Goal: Transaction & Acquisition: Book appointment/travel/reservation

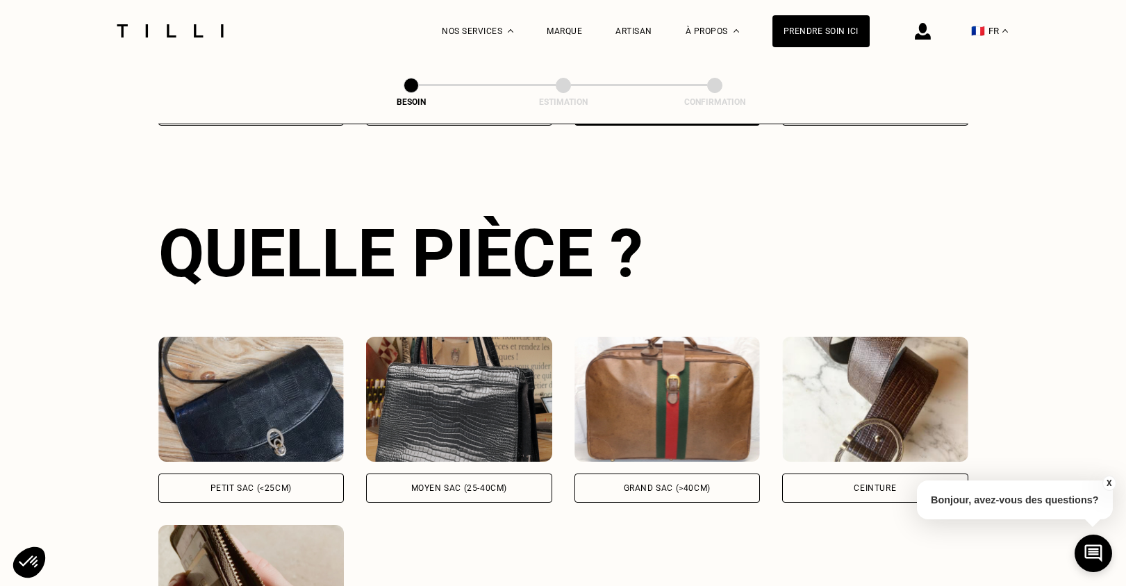
scroll to position [454, 0]
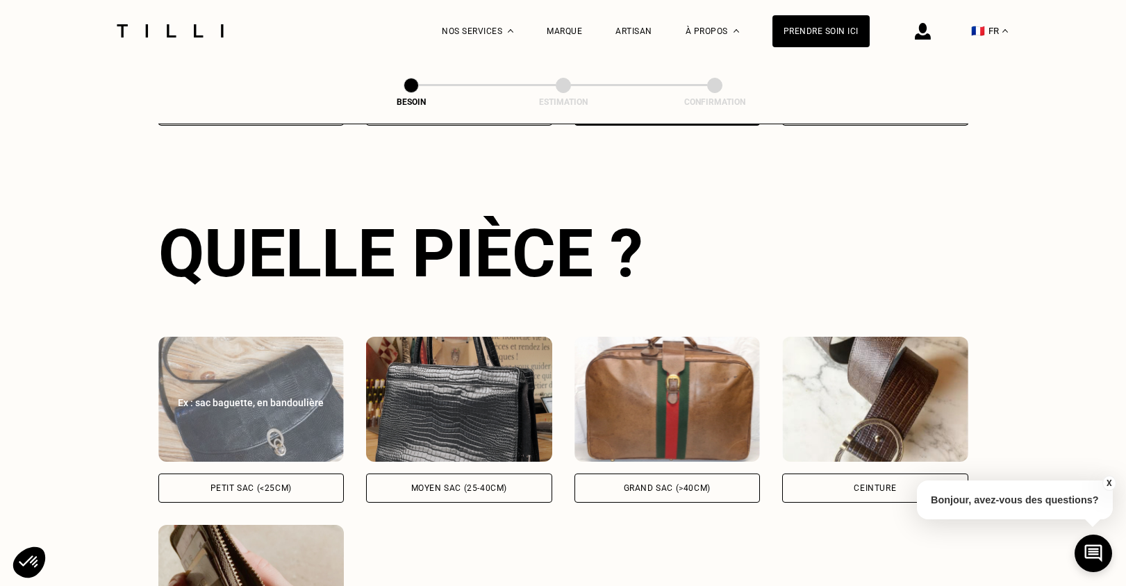
click at [251, 484] on div "Petit sac (<25cm)" at bounding box center [250, 488] width 81 height 8
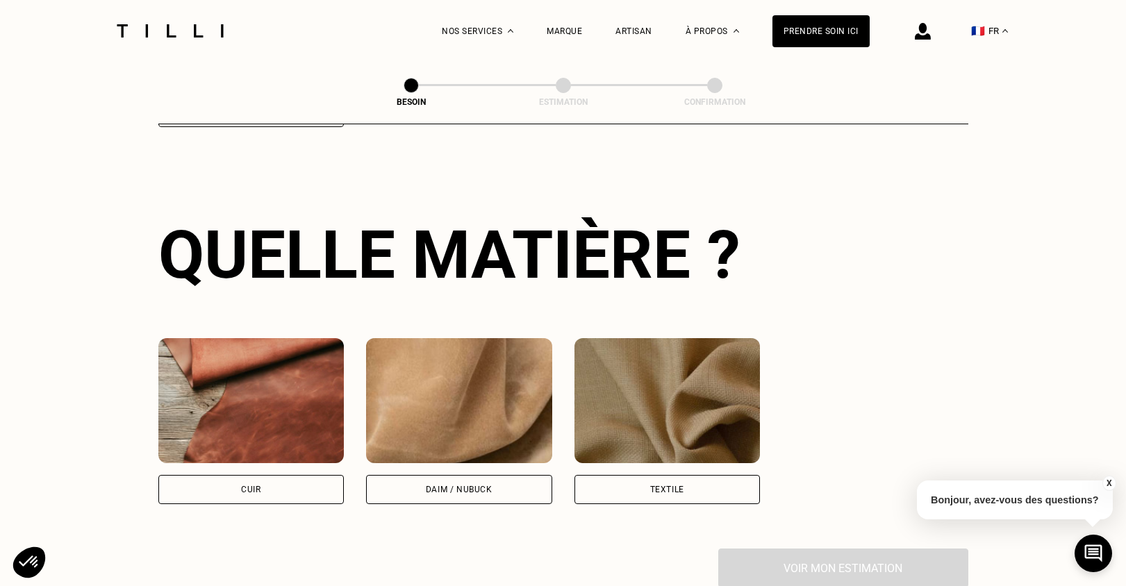
scroll to position [1022, 0]
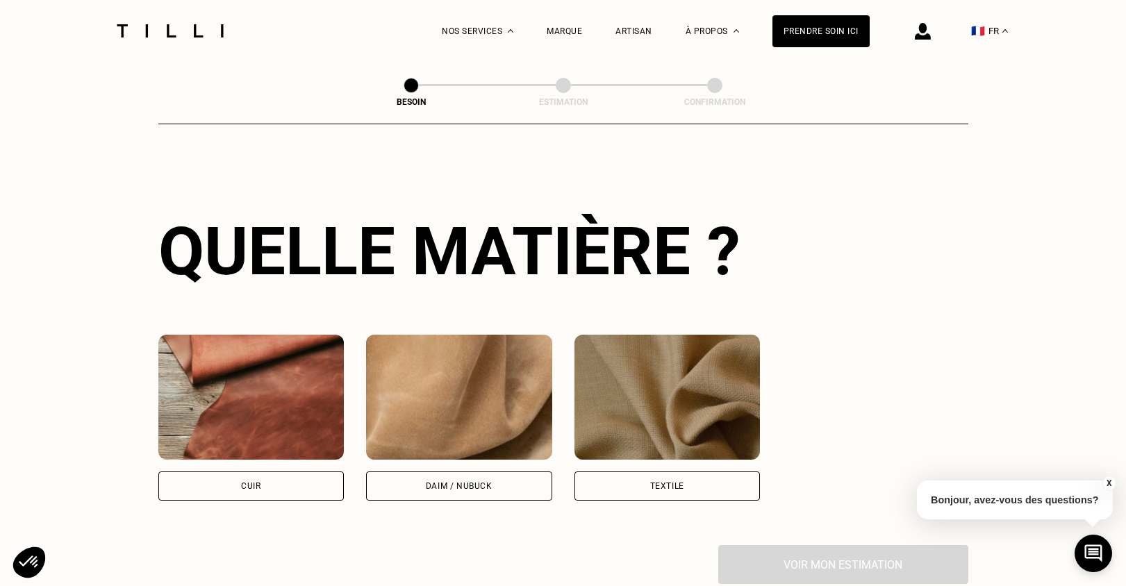
click at [268, 472] on div "Cuir" at bounding box center [251, 486] width 186 height 29
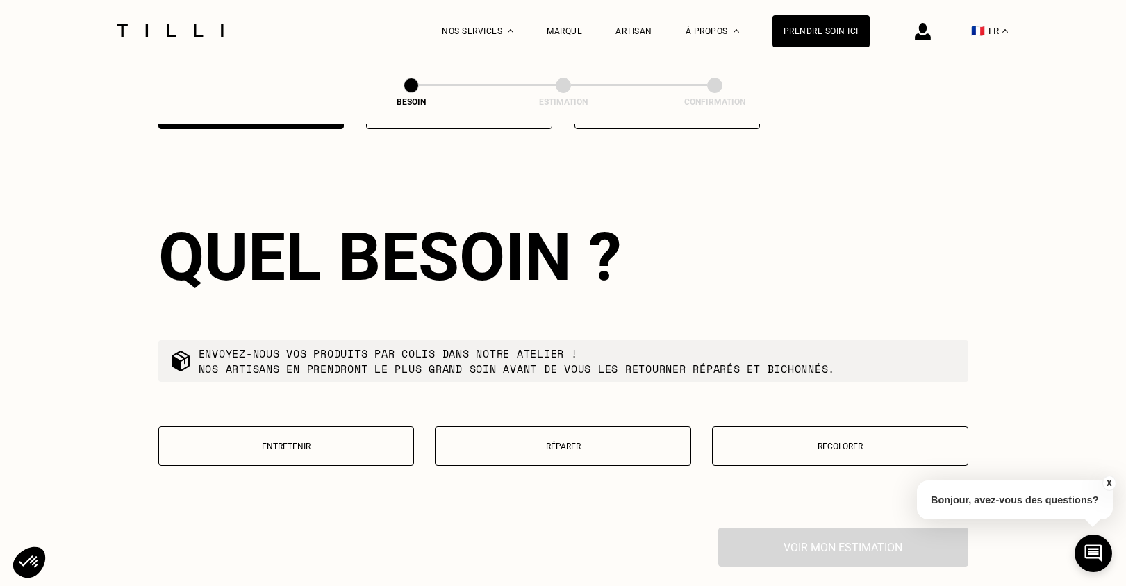
scroll to position [1401, 0]
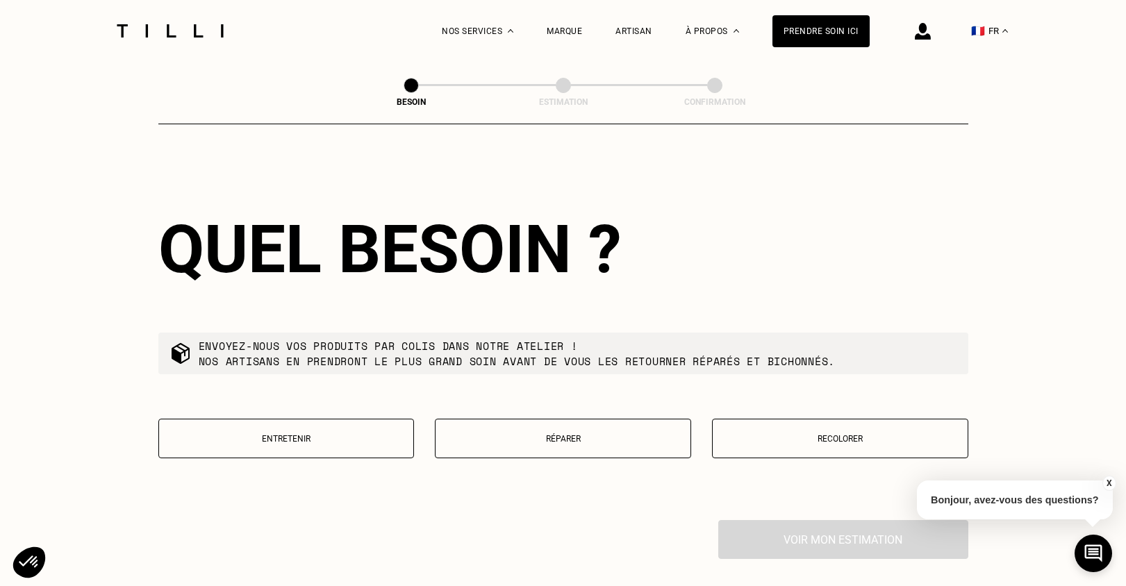
click at [861, 437] on button "Recolorer" at bounding box center [840, 439] width 256 height 40
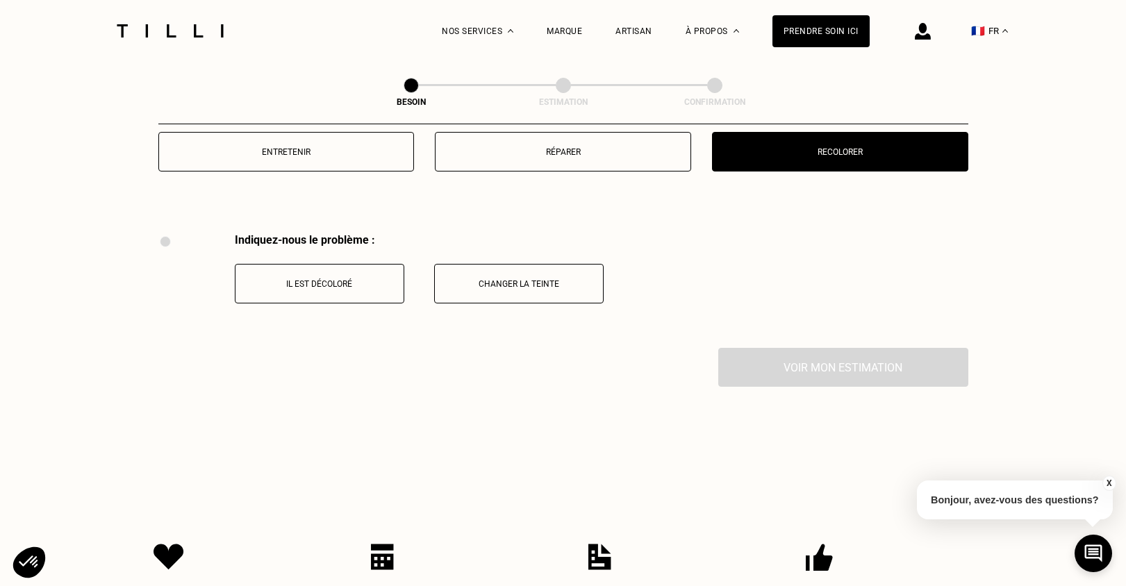
scroll to position [1619, 0]
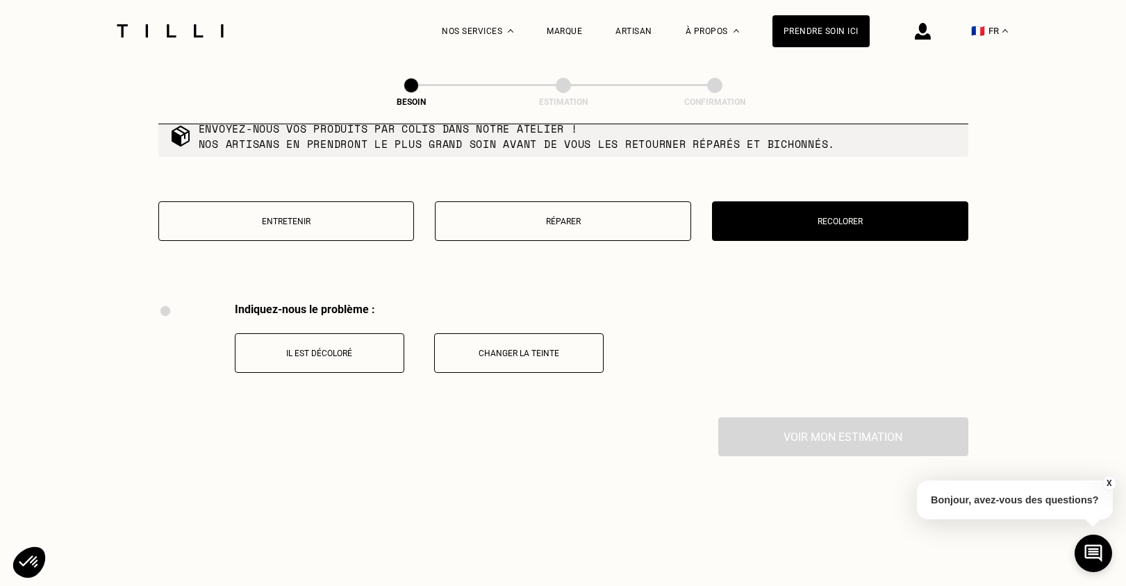
click at [595, 217] on p "Réparer" at bounding box center [563, 222] width 241 height 10
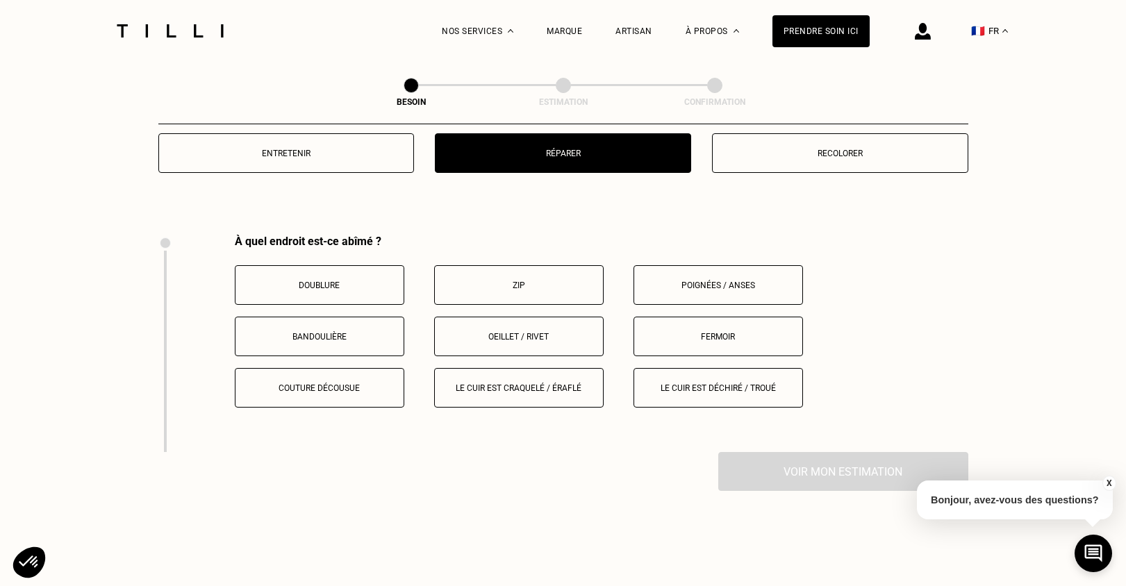
scroll to position [1758, 0]
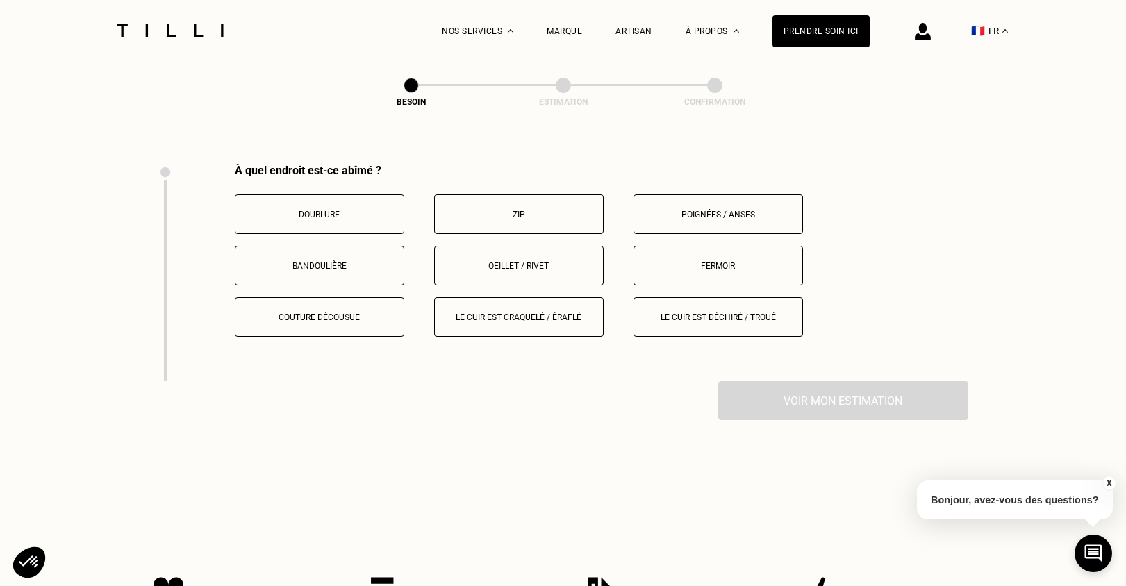
click at [530, 313] on p "Le cuir est craquelé / éraflé" at bounding box center [519, 318] width 154 height 10
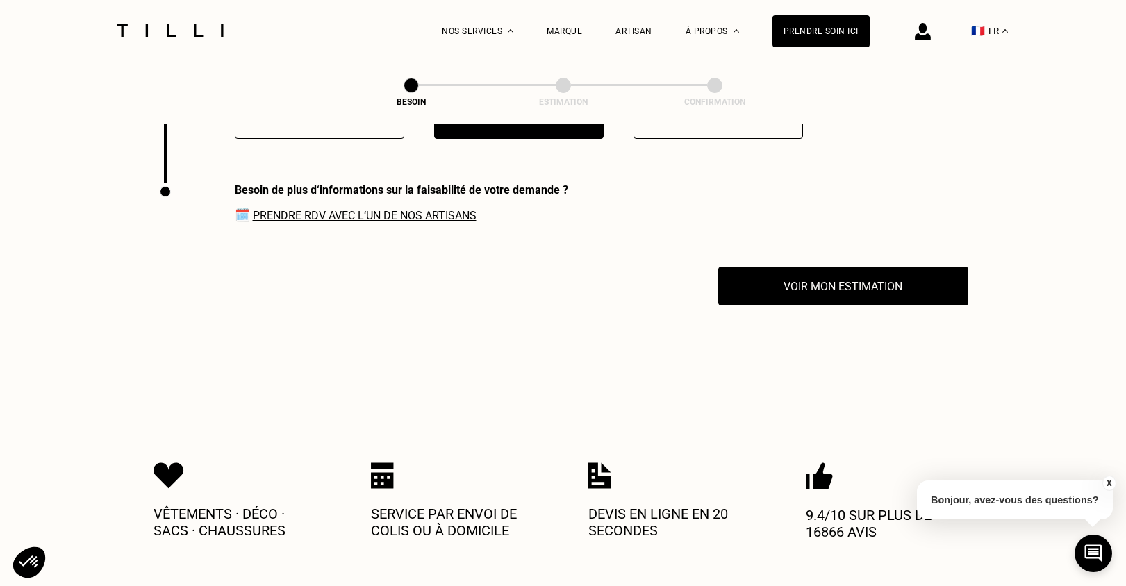
scroll to position [1975, 0]
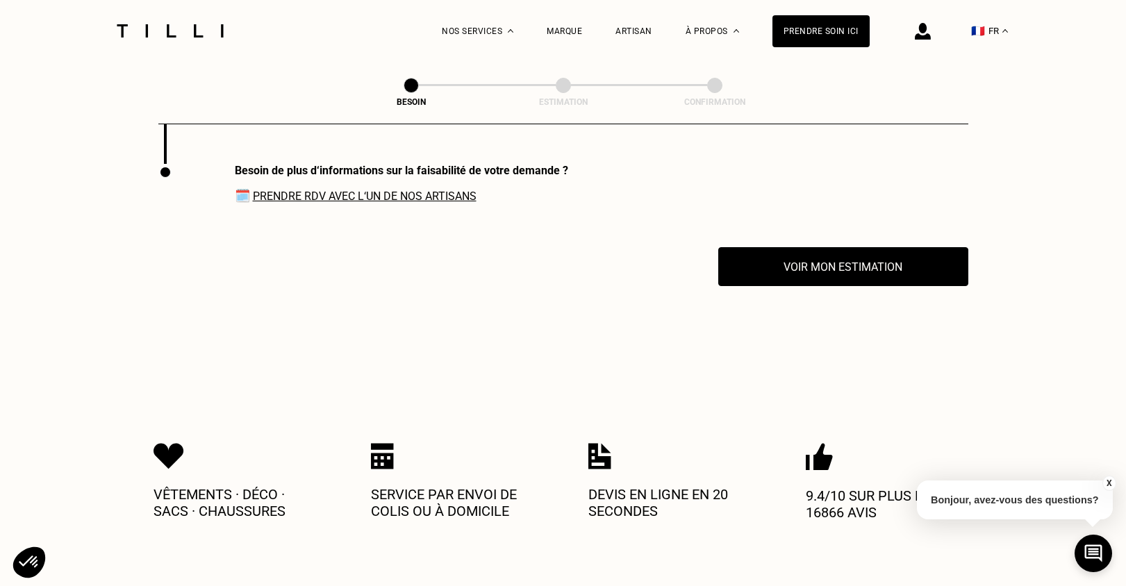
click at [447, 190] on link "Prendre RDV avec l‘un de nos artisans" at bounding box center [365, 196] width 224 height 13
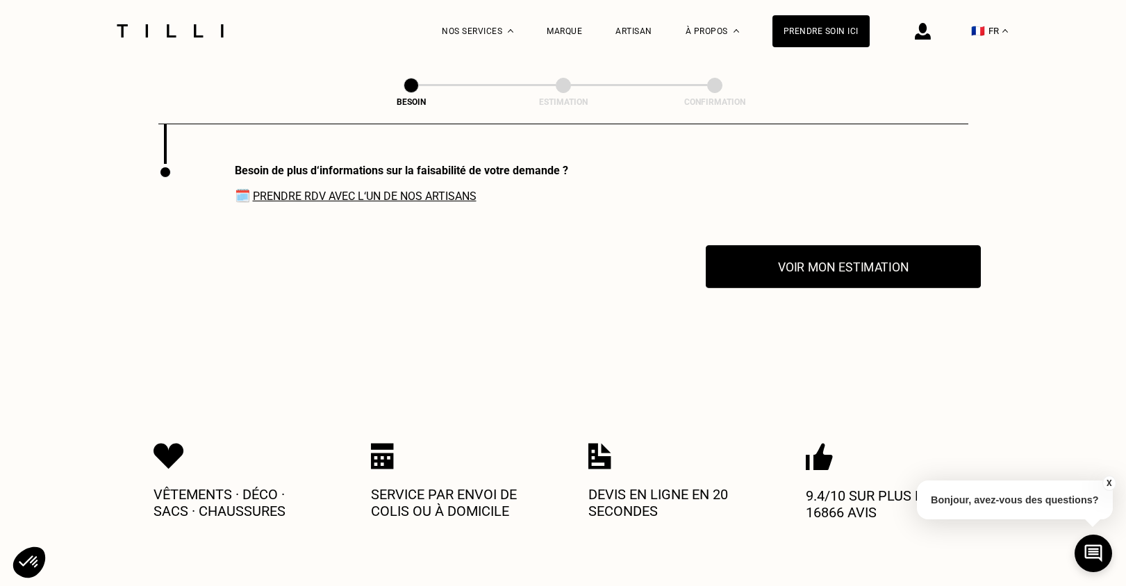
click at [835, 253] on button "Voir mon estimation" at bounding box center [843, 266] width 275 height 43
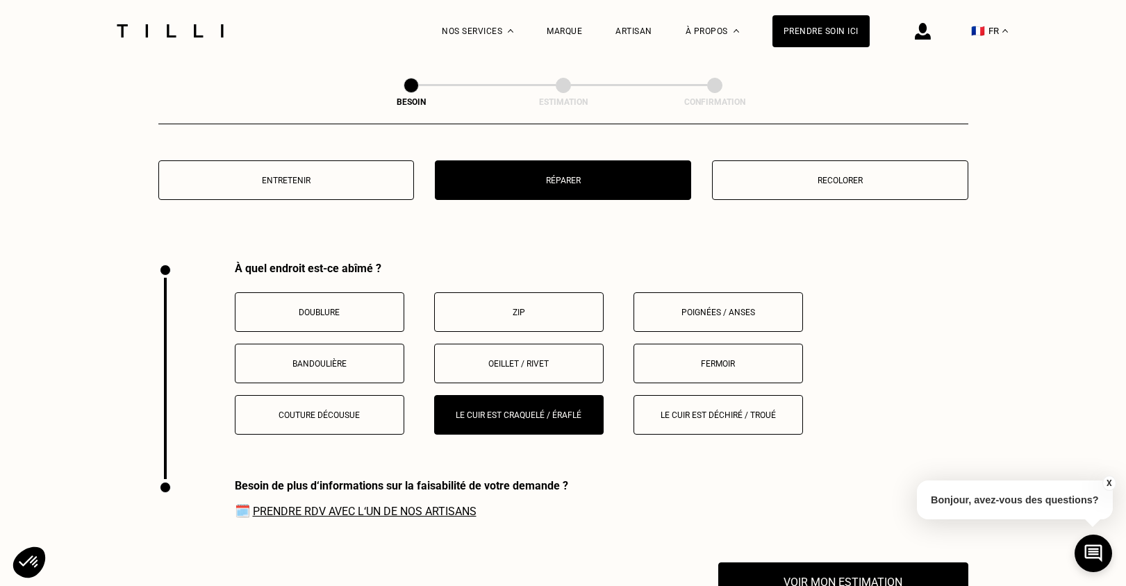
scroll to position [1628, 0]
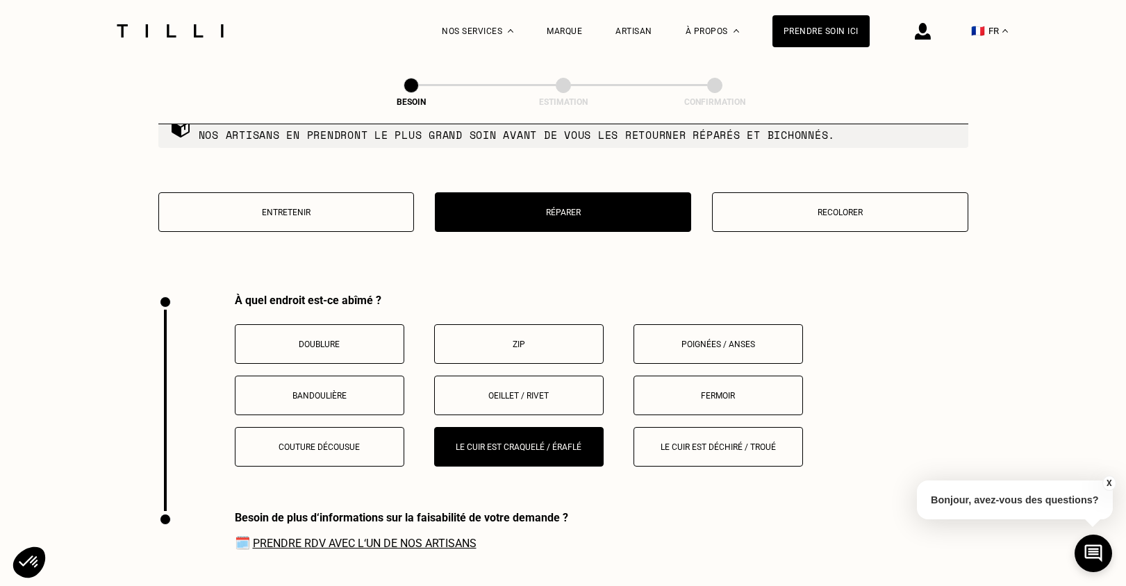
click at [857, 208] on p "Recolorer" at bounding box center [840, 213] width 241 height 10
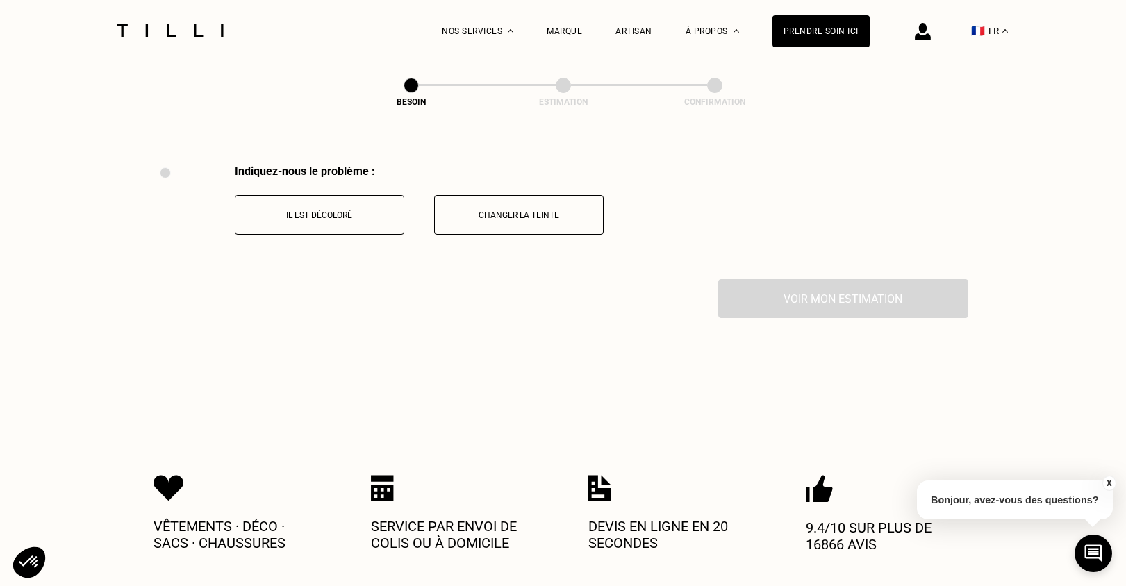
scroll to position [1758, 0]
click at [483, 210] on p "Changer la teinte" at bounding box center [519, 215] width 154 height 10
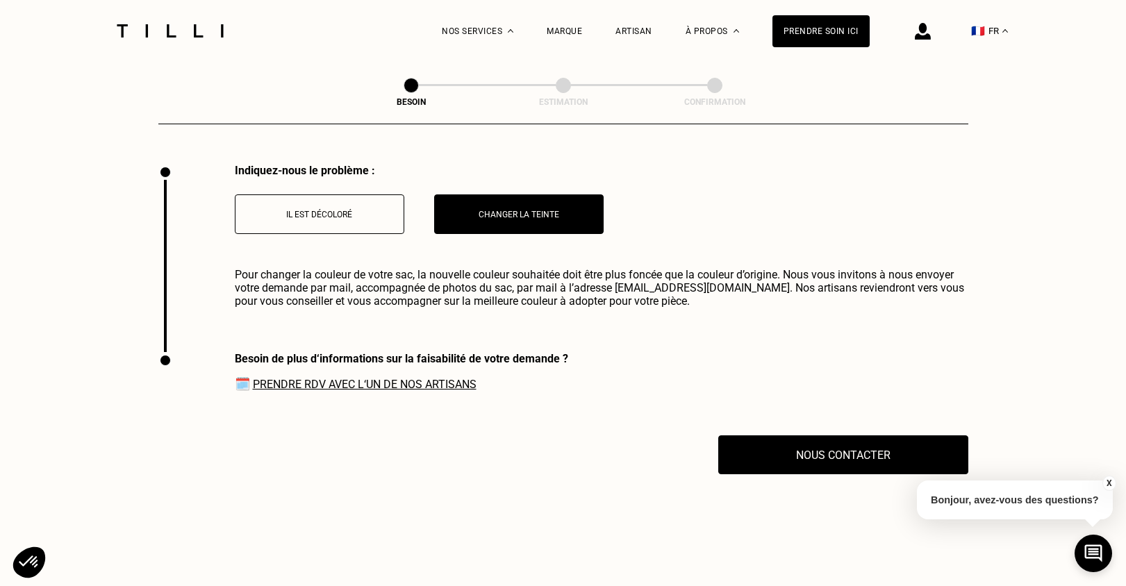
click at [440, 378] on link "Prendre RDV avec l‘un de nos artisans" at bounding box center [365, 384] width 224 height 13
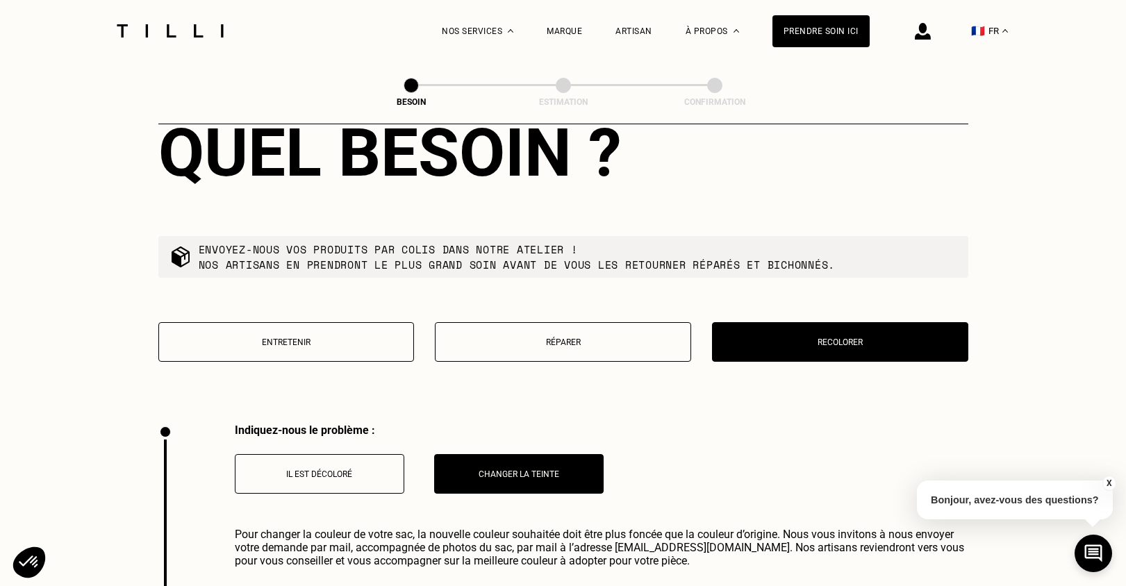
scroll to position [1480, 0]
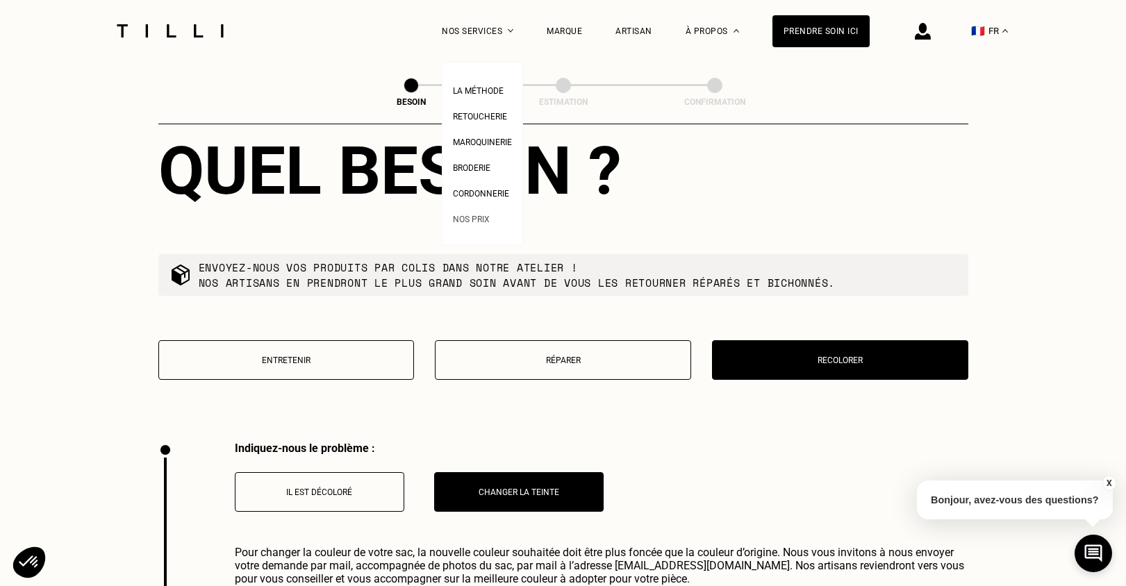
click at [481, 219] on span "Nos prix" at bounding box center [471, 220] width 37 height 10
select select "FR"
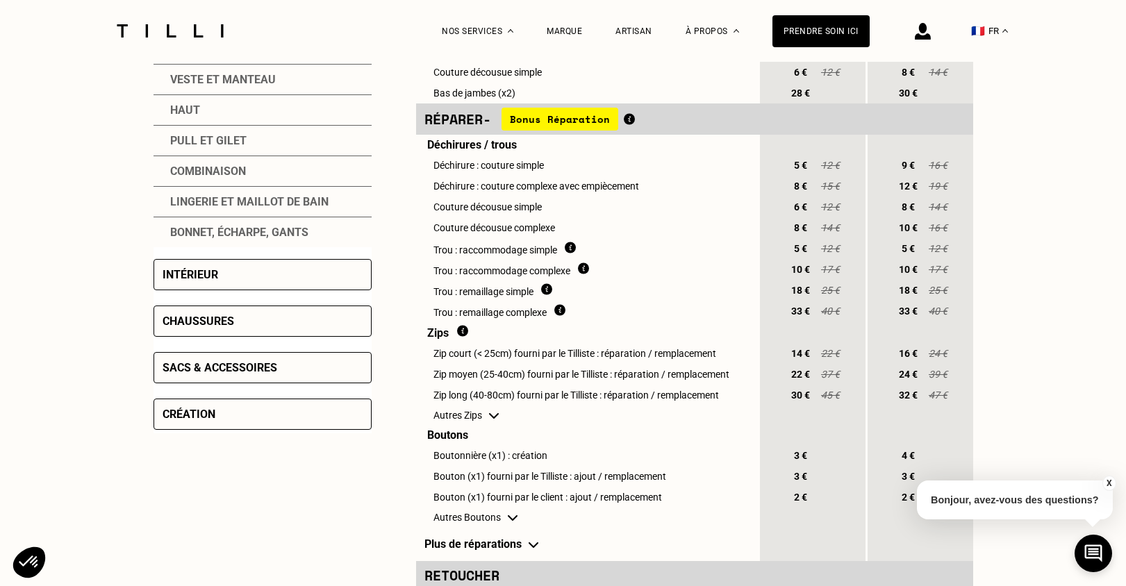
scroll to position [486, 0]
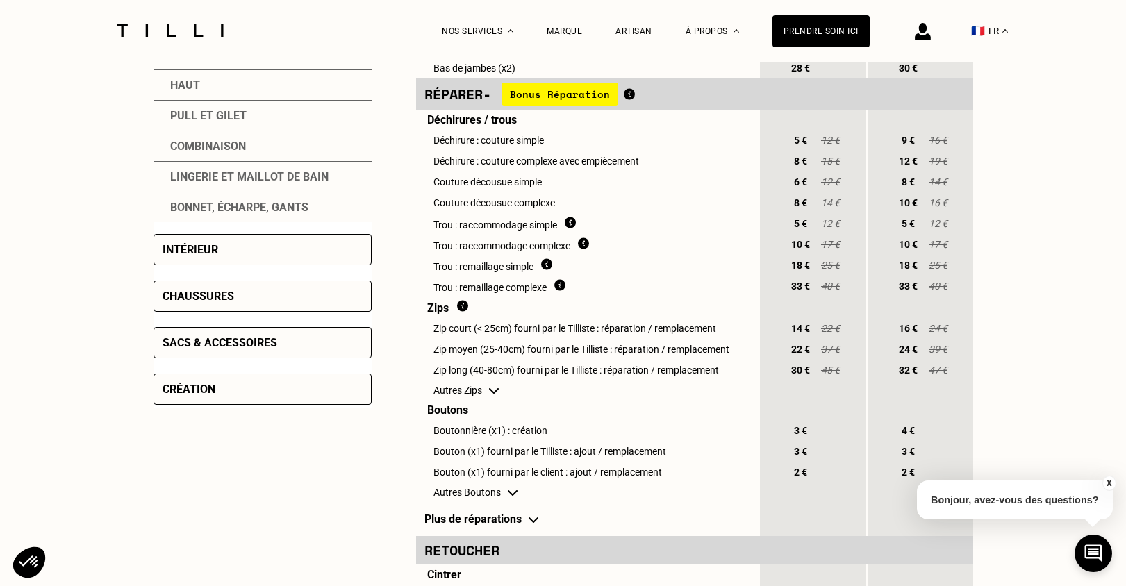
click at [273, 344] on div "Sacs & accessoires" at bounding box center [220, 342] width 115 height 13
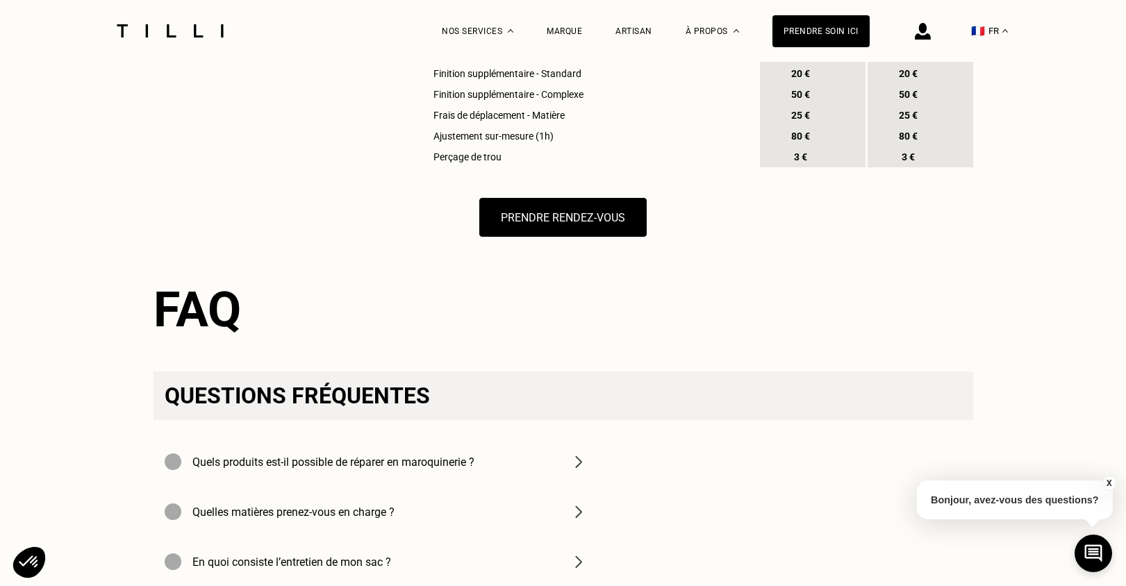
scroll to position [1945, 0]
